Goal: Find specific page/section: Find specific page/section

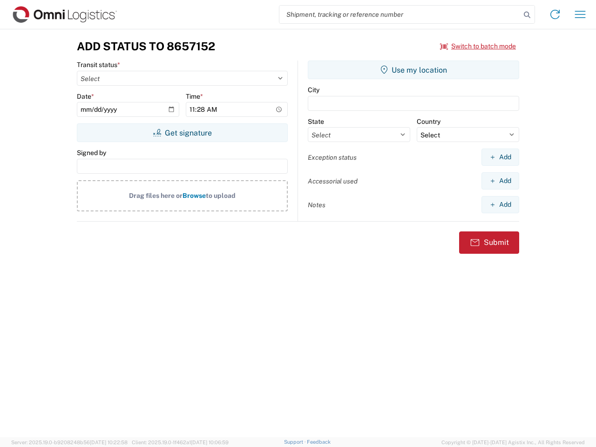
click at [400, 14] on input "search" at bounding box center [399, 15] width 241 height 18
click at [527, 15] on icon at bounding box center [526, 14] width 13 height 13
click at [555, 14] on icon at bounding box center [554, 14] width 15 height 15
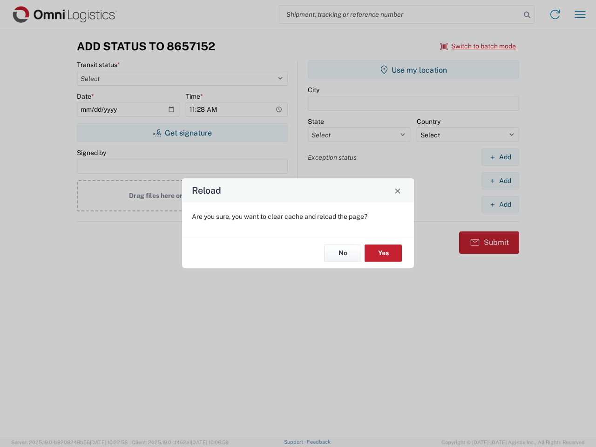
click at [580, 14] on div "Reload Are you sure, you want to clear cache and reload the page? No Yes" at bounding box center [298, 223] width 596 height 447
click at [478, 46] on div "Reload Are you sure, you want to clear cache and reload the page? No Yes" at bounding box center [298, 223] width 596 height 447
click at [182, 133] on div "Reload Are you sure, you want to clear cache and reload the page? No Yes" at bounding box center [298, 223] width 596 height 447
click at [413, 70] on div "Reload Are you sure, you want to clear cache and reload the page? No Yes" at bounding box center [298, 223] width 596 height 447
click at [500, 157] on div "Reload Are you sure, you want to clear cache and reload the page? No Yes" at bounding box center [298, 223] width 596 height 447
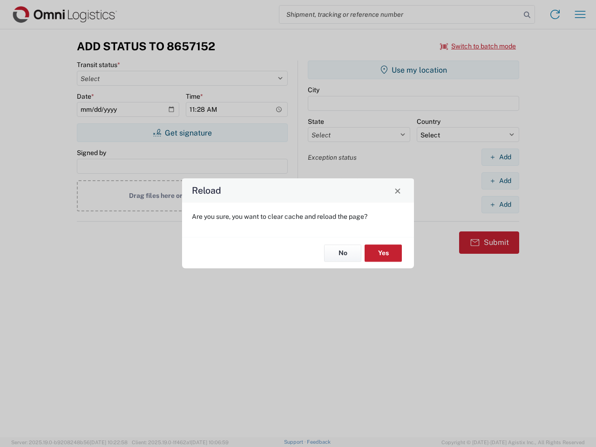
click at [500, 181] on div "Reload Are you sure, you want to clear cache and reload the page? No Yes" at bounding box center [298, 223] width 596 height 447
click at [500, 204] on div "Reload Are you sure, you want to clear cache and reload the page? No Yes" at bounding box center [298, 223] width 596 height 447
